Goal: Information Seeking & Learning: Learn about a topic

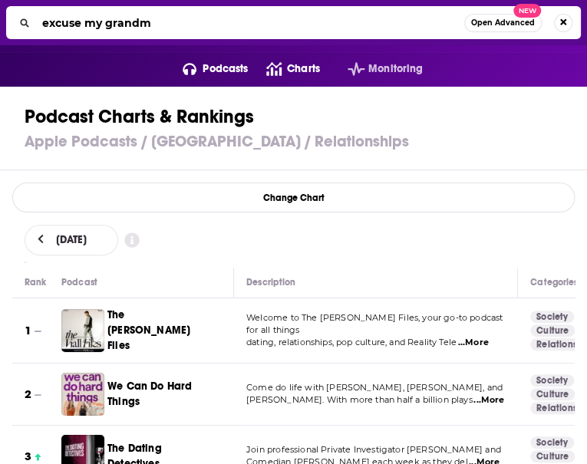
type input "excuse my grandma"
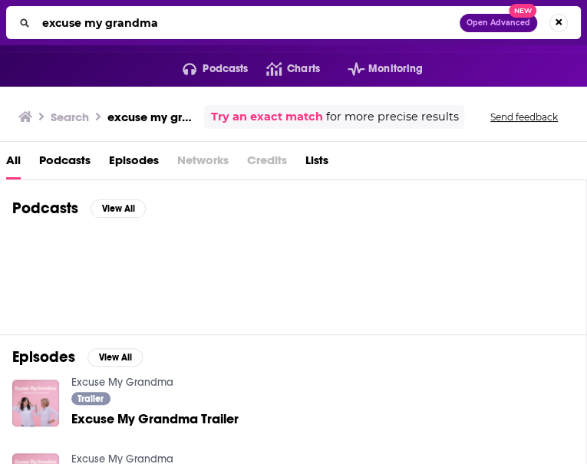
click at [78, 218] on h2 "Podcasts" at bounding box center [45, 208] width 66 height 19
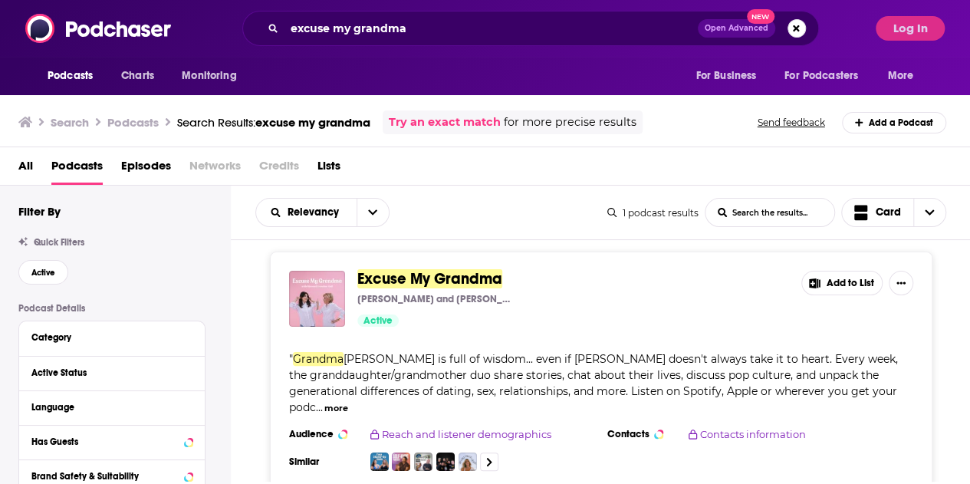
scroll to position [6, 0]
click at [443, 278] on span "Excuse My Grandma" at bounding box center [429, 279] width 145 height 19
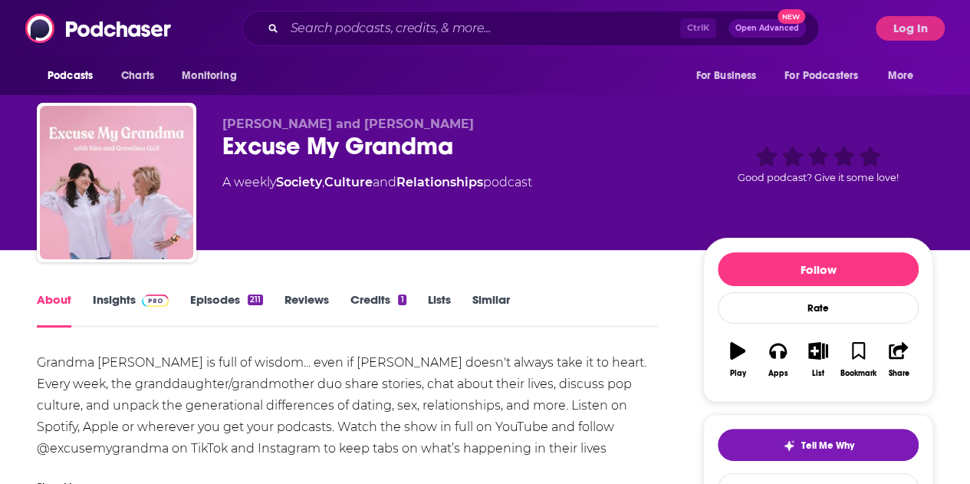
click at [130, 298] on link "Insights" at bounding box center [131, 309] width 76 height 35
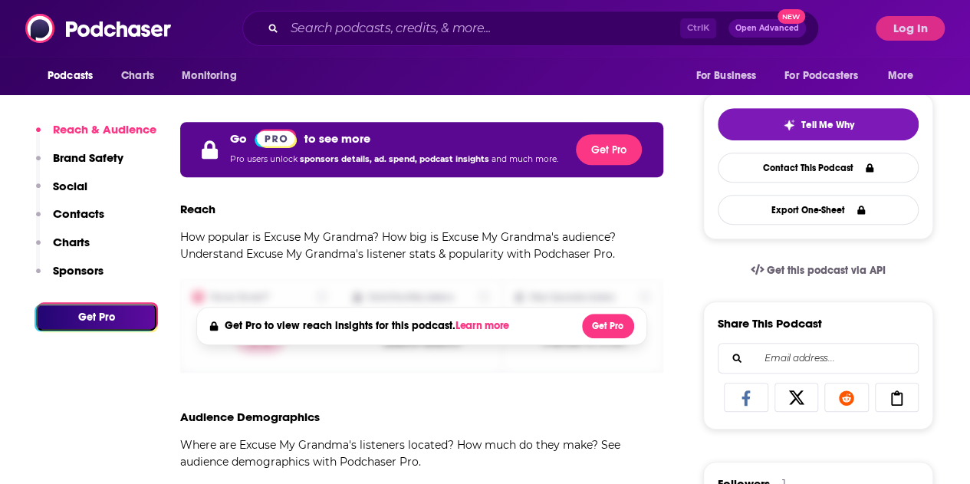
scroll to position [136, 0]
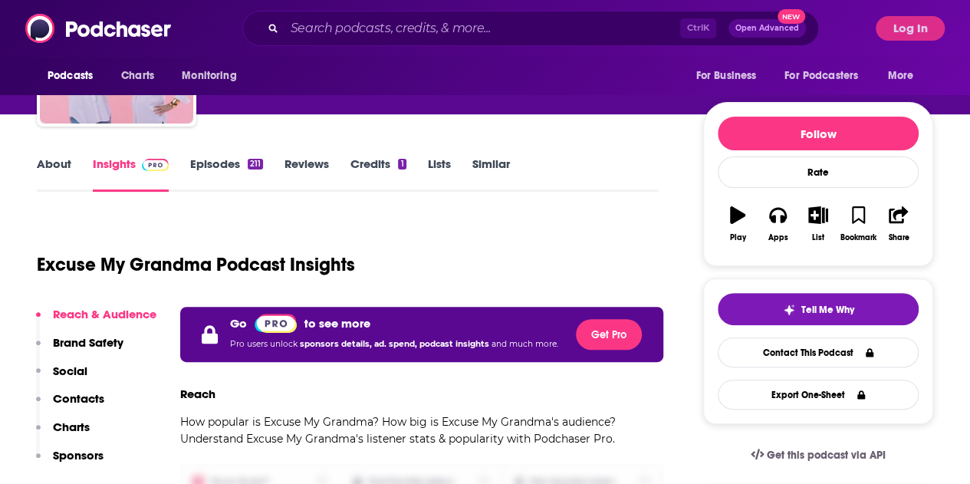
click at [67, 162] on link "About" at bounding box center [54, 173] width 35 height 35
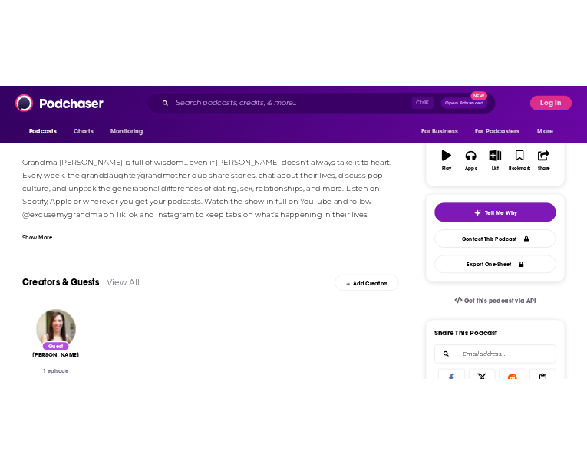
scroll to position [123, 0]
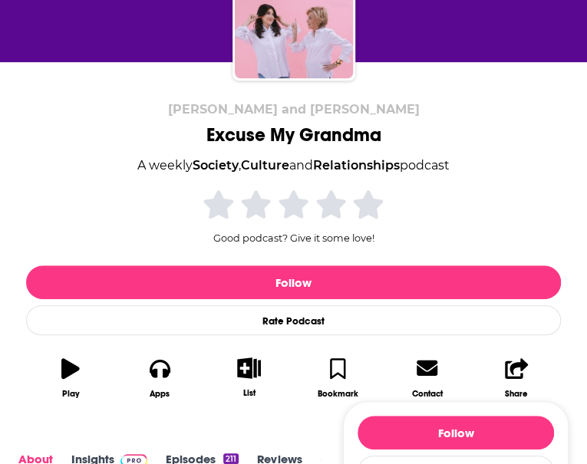
scroll to position [169, 0]
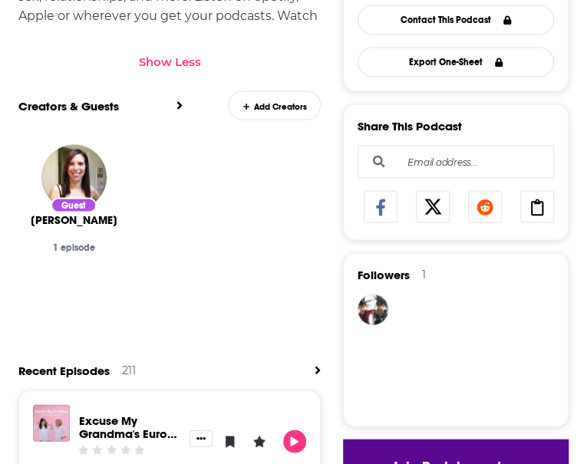
scroll to position [0, 0]
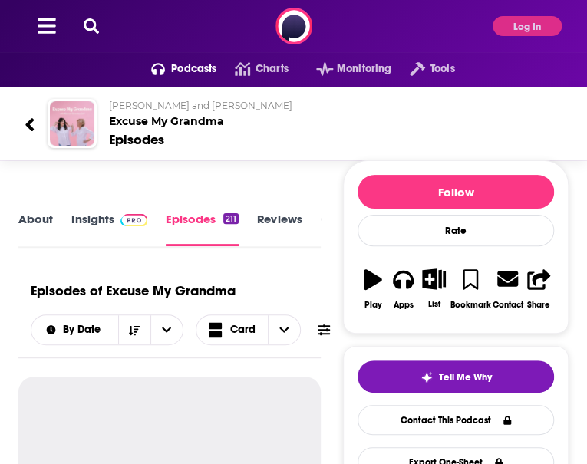
scroll to position [54, 0]
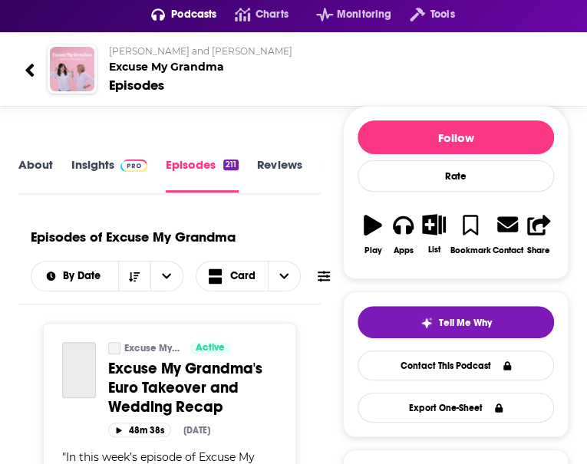
scroll to position [57, 0]
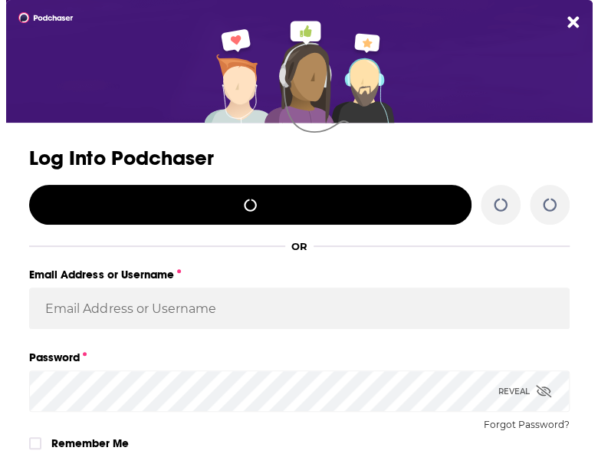
scroll to position [0, 0]
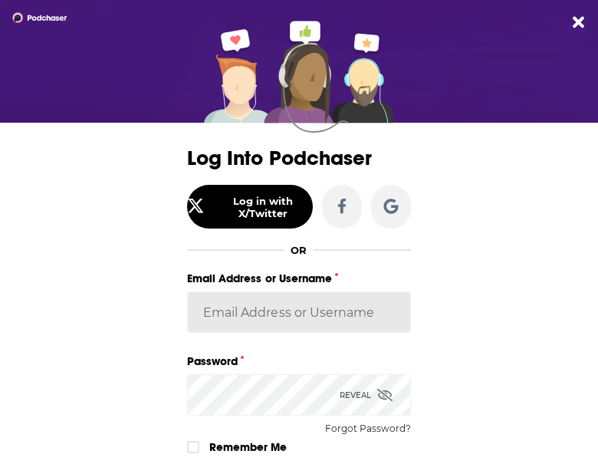
type input "[PERSON_NAME]"
click at [256, 314] on input "[PERSON_NAME]" at bounding box center [299, 311] width 224 height 41
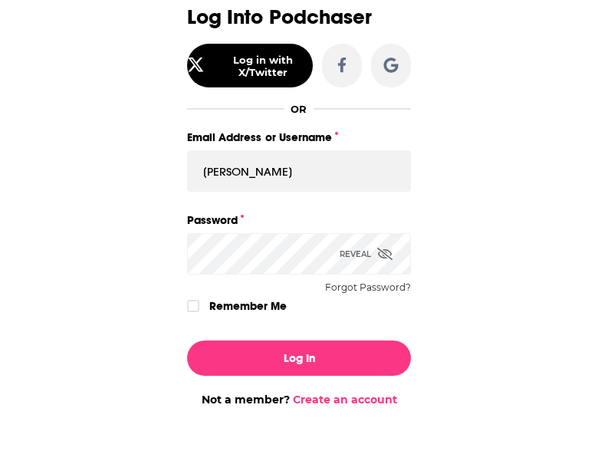
click at [196, 304] on div "Dialog" at bounding box center [195, 306] width 16 height 12
click at [187, 300] on label "Dialog" at bounding box center [193, 306] width 12 height 12
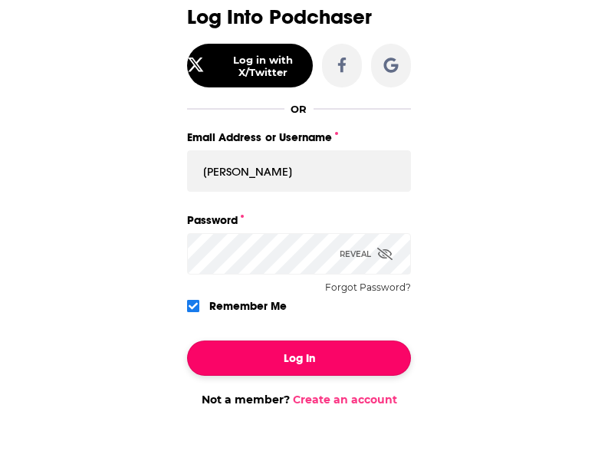
click at [263, 345] on button "Log In" at bounding box center [299, 358] width 224 height 35
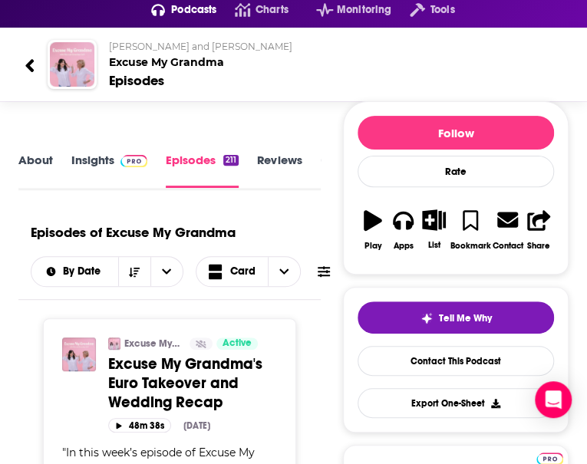
scroll to position [55, 0]
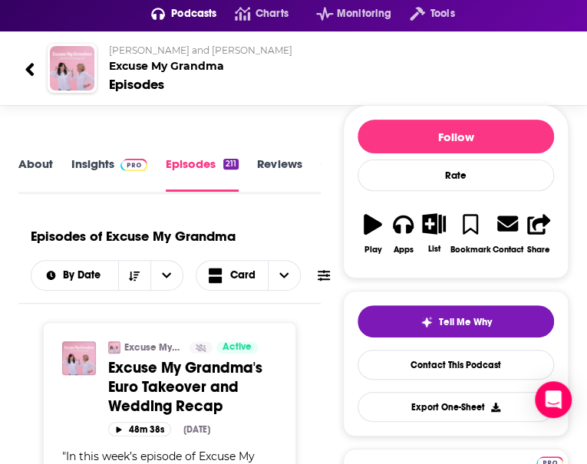
click at [121, 194] on div "About Insights Episodes 211 Reviews Credits 1 Lists Similar" at bounding box center [169, 174] width 302 height 40
click at [110, 192] on link "Insights" at bounding box center [109, 173] width 76 height 35
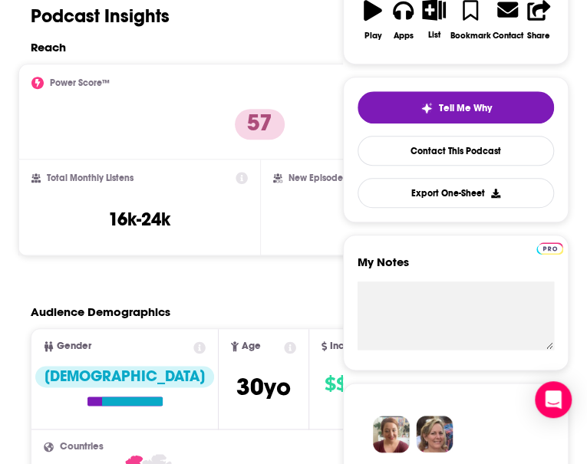
scroll to position [321, 0]
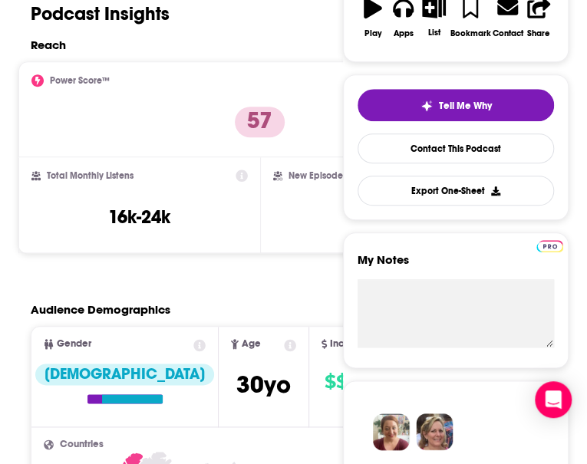
drag, startPoint x: 416, startPoint y: 183, endPoint x: 351, endPoint y: 183, distance: 65.2
click at [416, 145] on div "Power Score™ 57" at bounding box center [259, 109] width 457 height 71
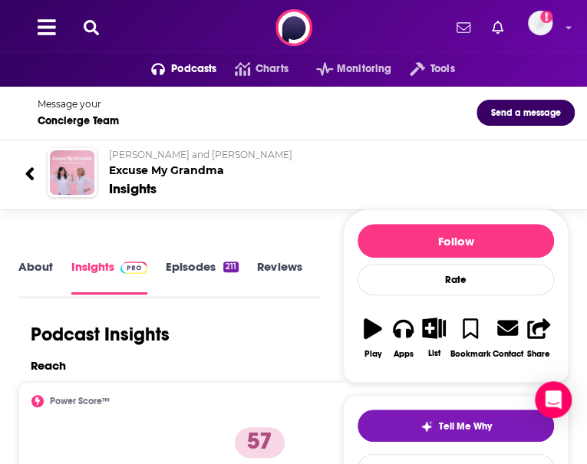
scroll to position [2, 0]
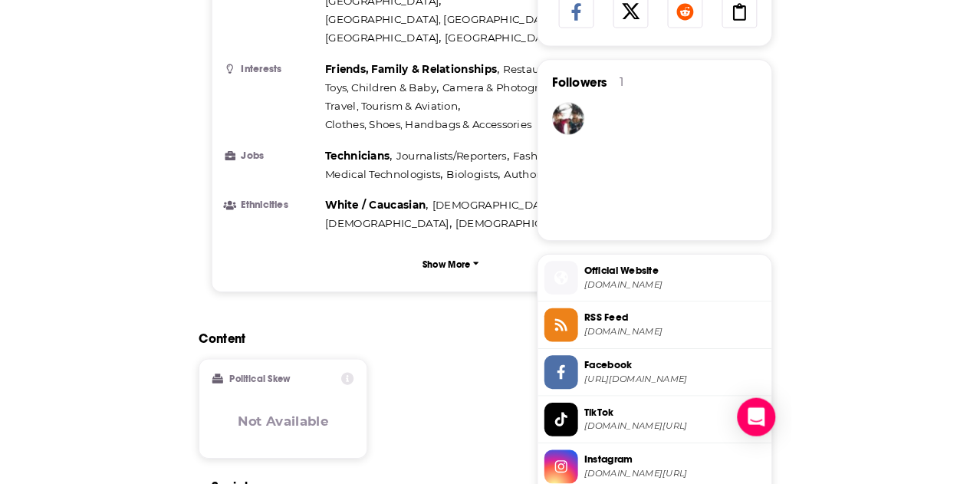
scroll to position [989, 0]
